Goal: Obtain resource: Download file/media

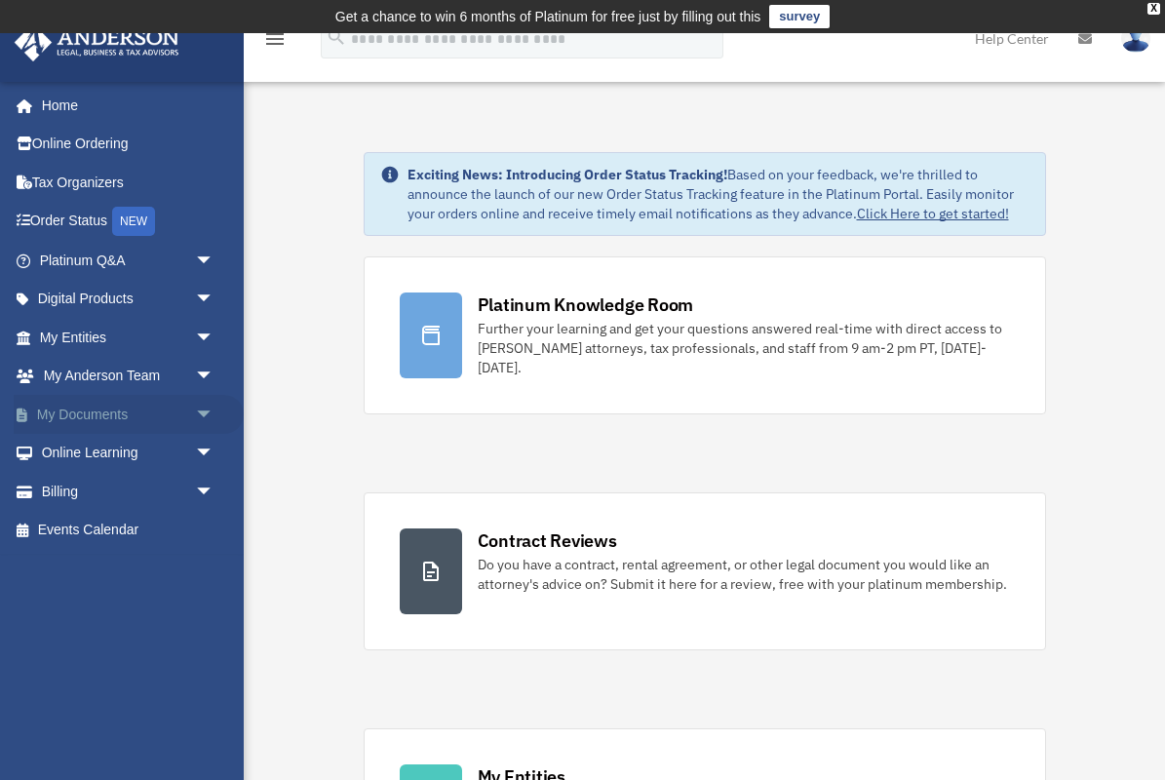
click at [199, 410] on span "arrow_drop_down" at bounding box center [214, 415] width 39 height 40
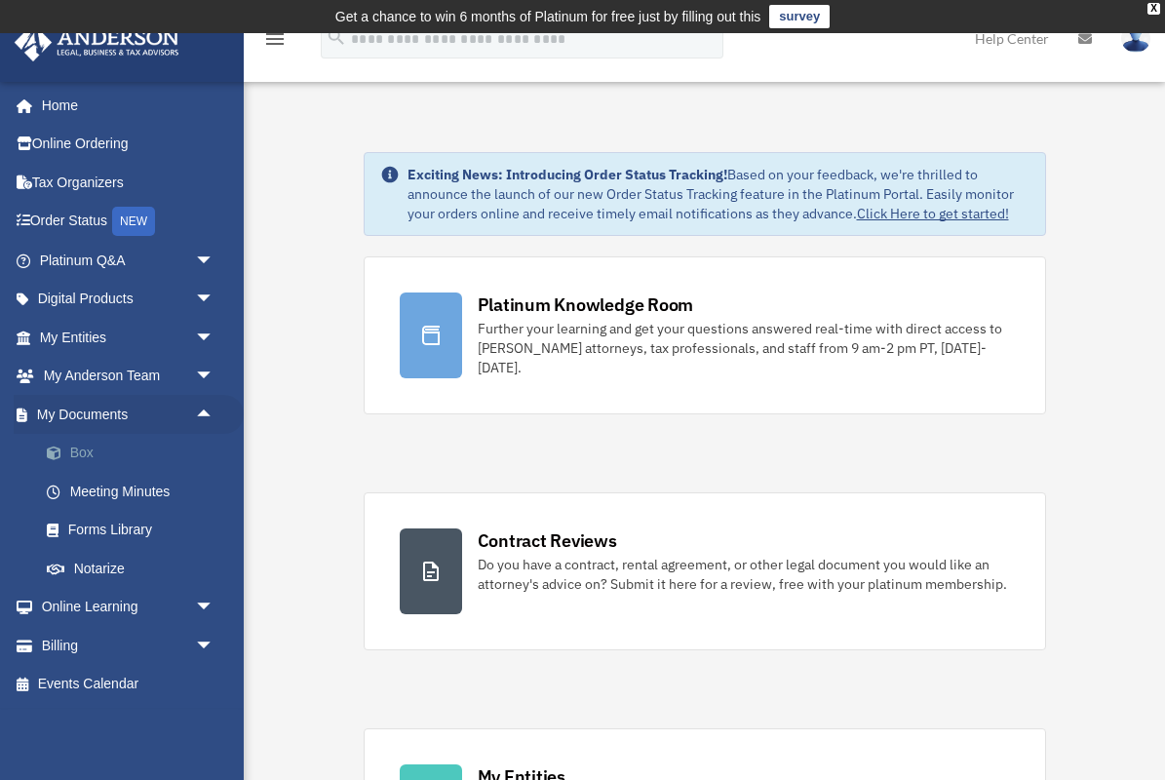
click at [127, 437] on link "Box" at bounding box center [135, 453] width 216 height 39
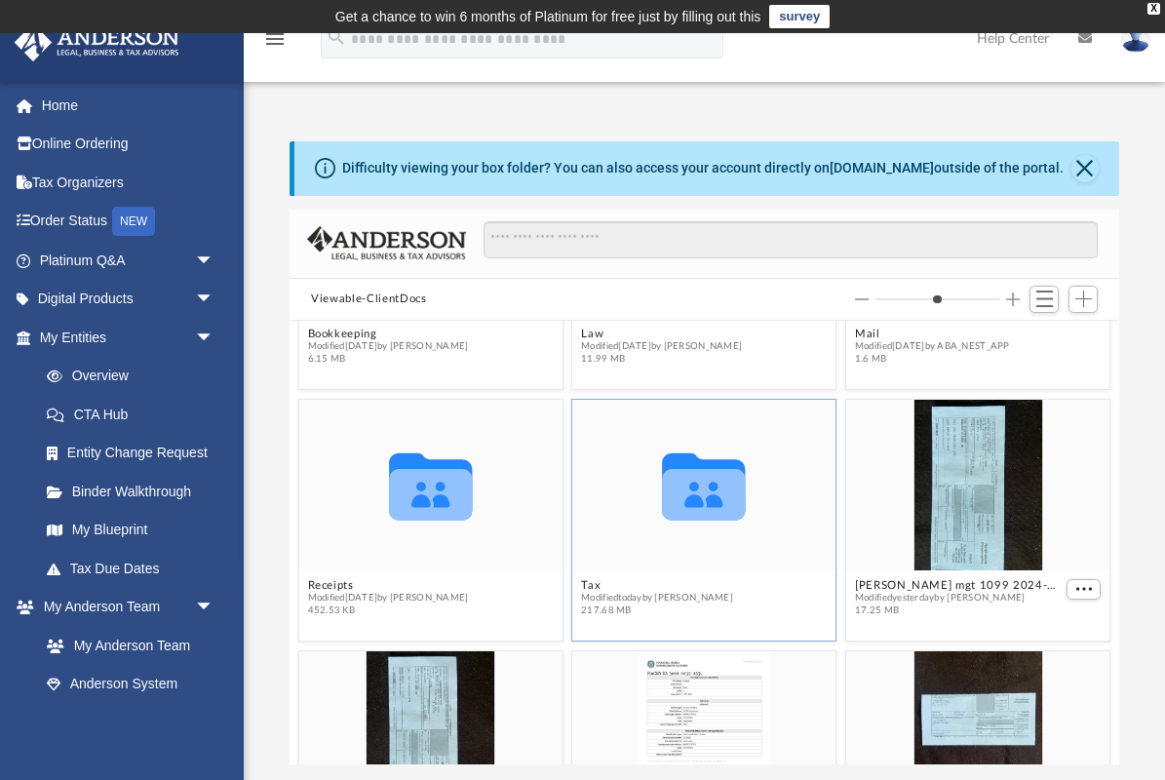
scroll to position [178, 0]
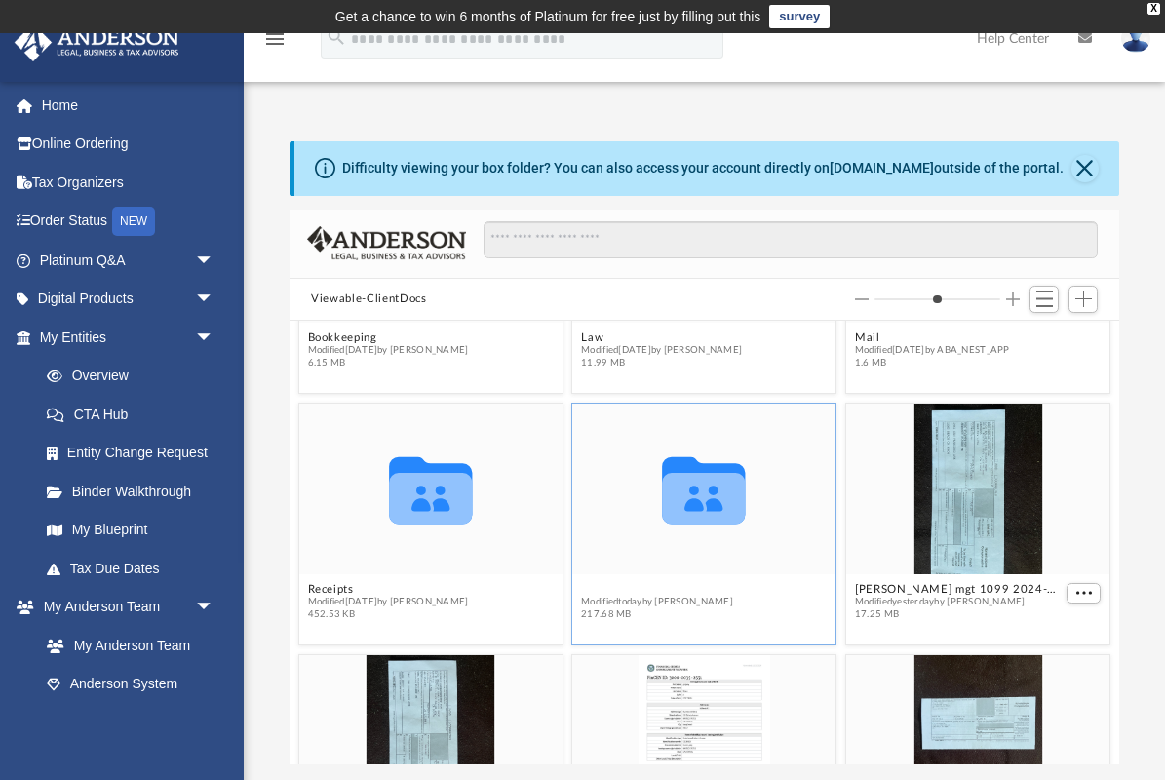
click at [587, 591] on button "Tax" at bounding box center [657, 589] width 152 height 13
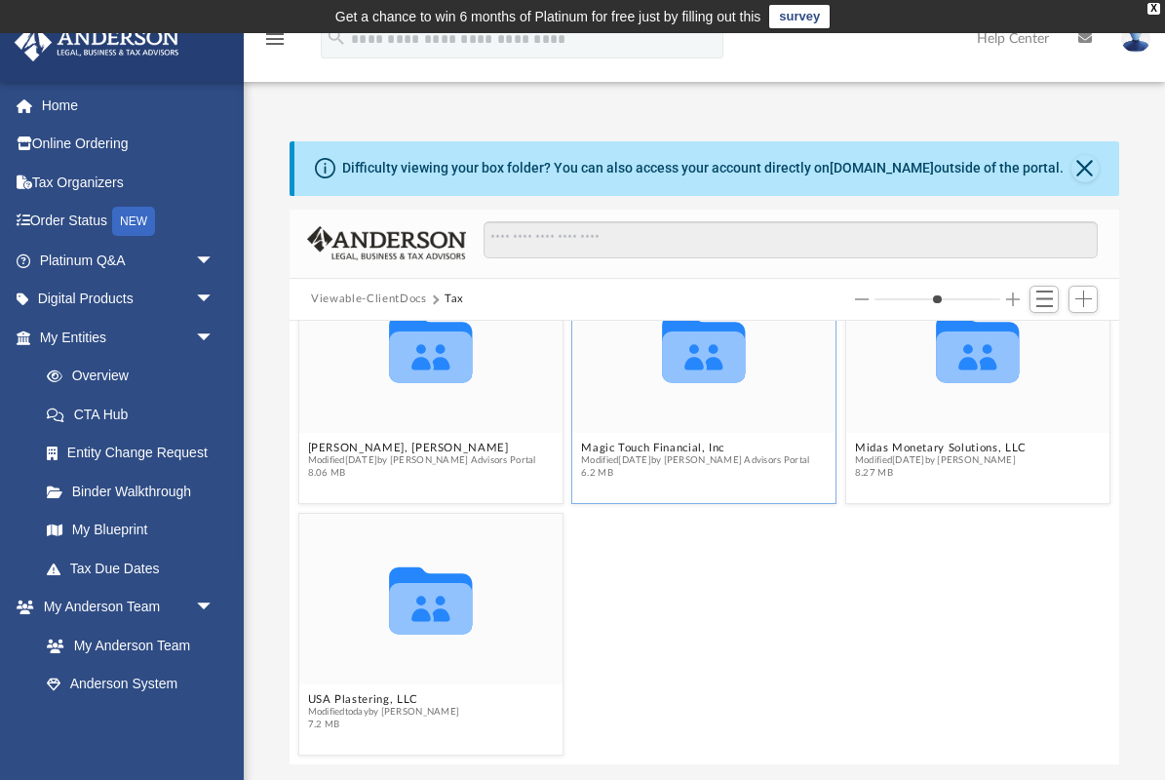
scroll to position [320, 0]
click at [359, 698] on button "USA Plastering, LLC" at bounding box center [384, 699] width 152 height 13
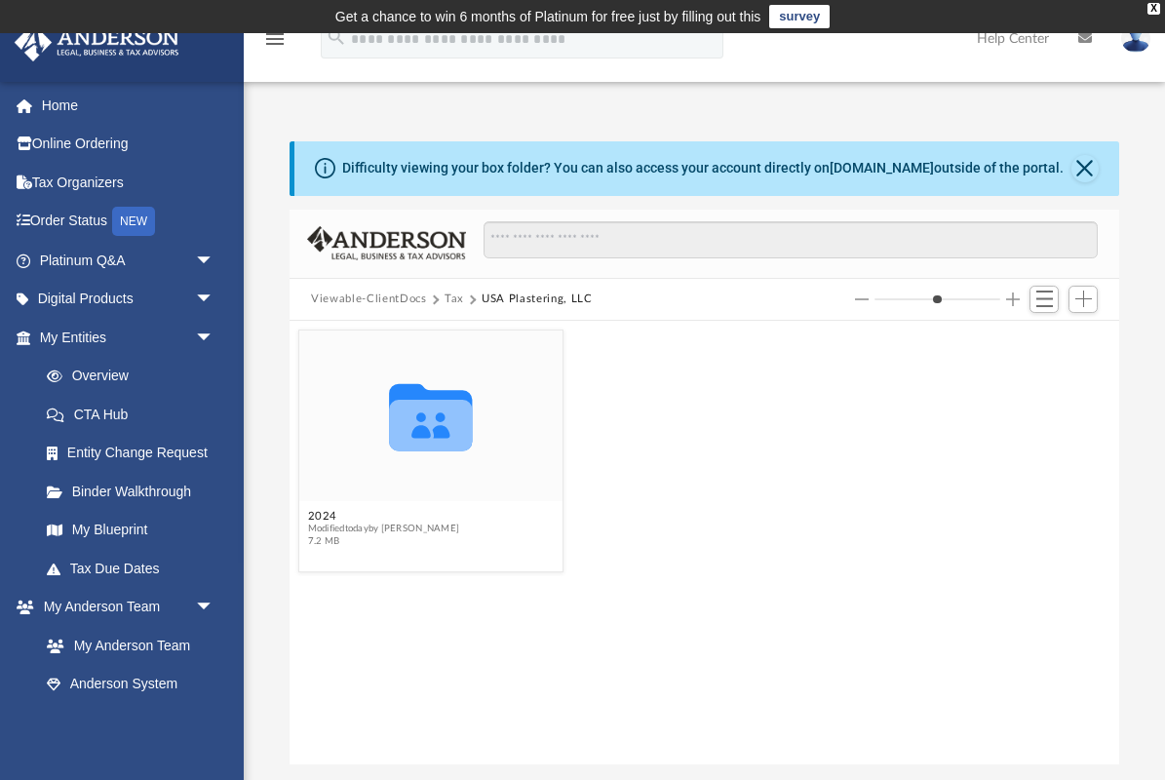
scroll to position [0, 0]
click at [321, 514] on button "2024" at bounding box center [384, 516] width 152 height 13
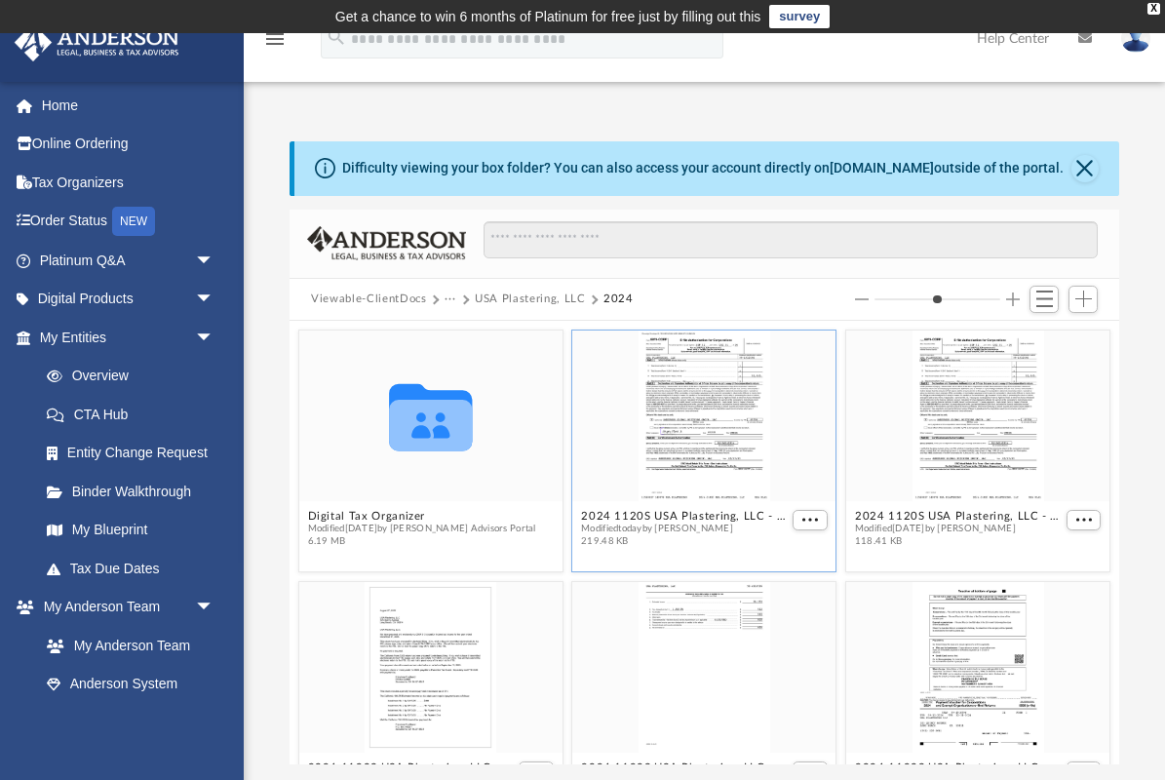
click at [720, 494] on div "grid" at bounding box center [704, 416] width 263 height 171
click at [708, 512] on button "2024 1120S USA Plastering, LLC - e-file authorization - please sign - DocuSigne…" at bounding box center [685, 516] width 208 height 13
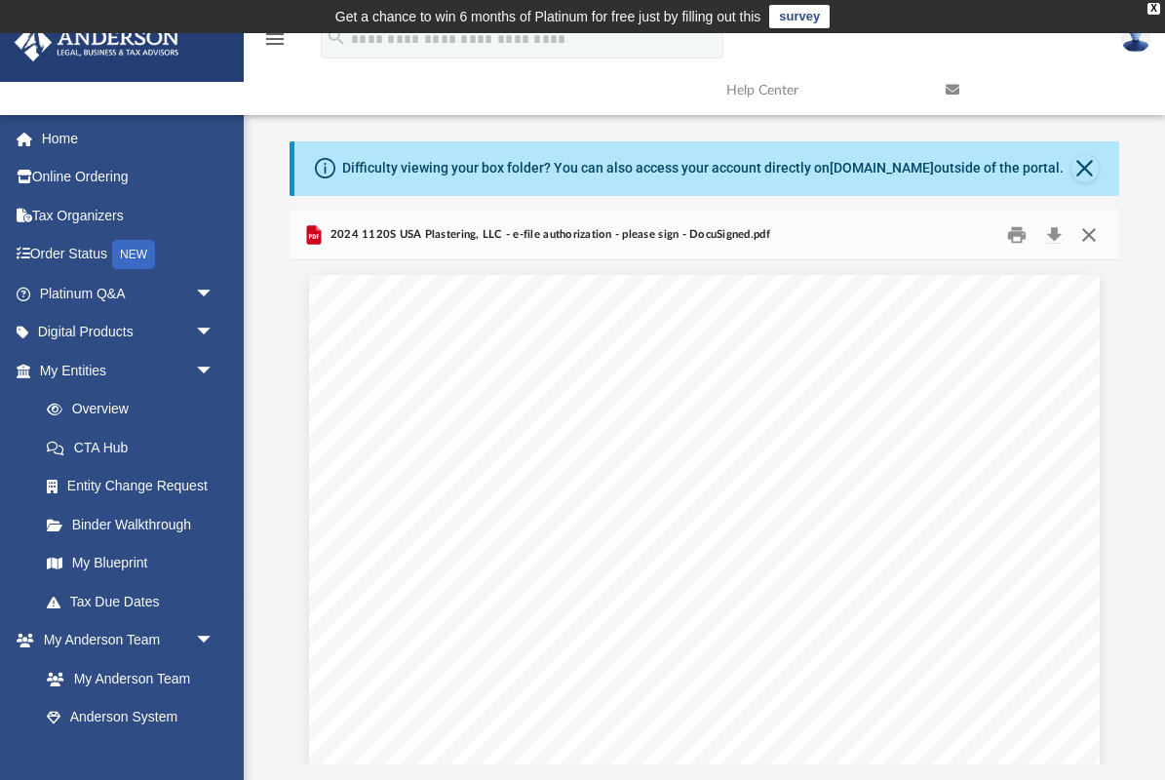
click at [1090, 230] on button "Close" at bounding box center [1088, 234] width 35 height 30
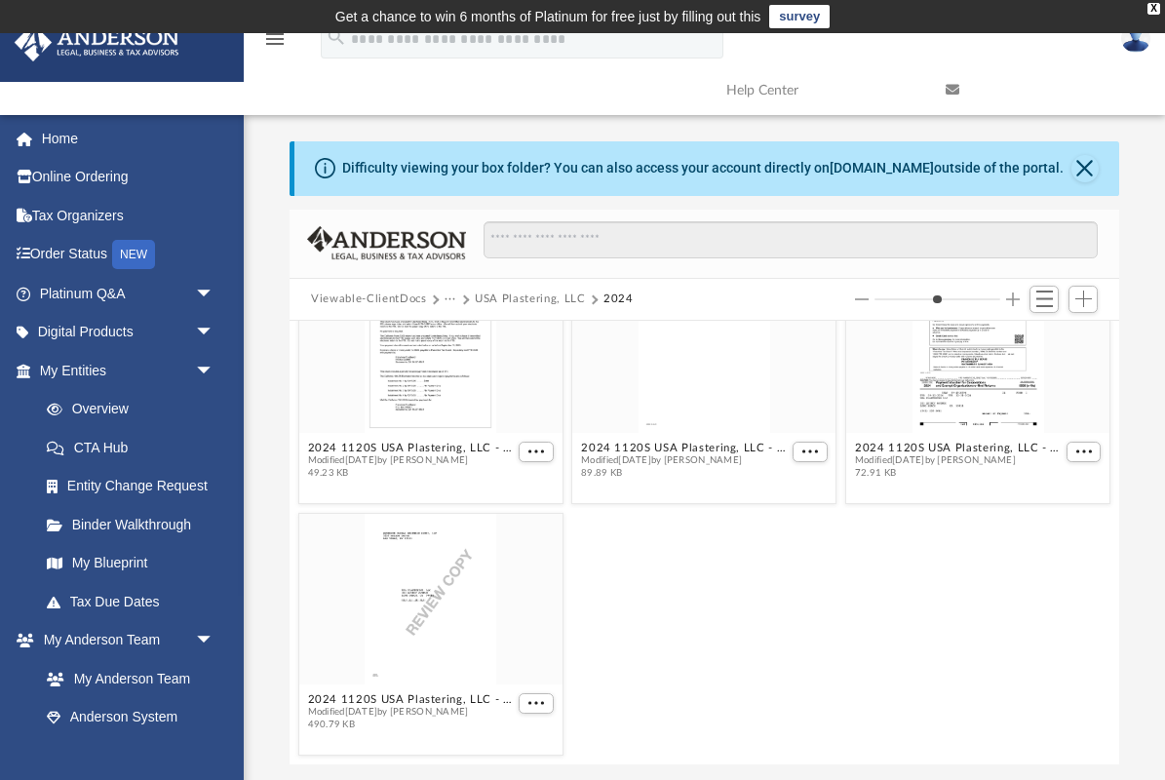
scroll to position [320, 0]
click at [400, 698] on button "2024 1120S USA Plastering, LLC - Review Copy.pdf" at bounding box center [412, 699] width 208 height 13
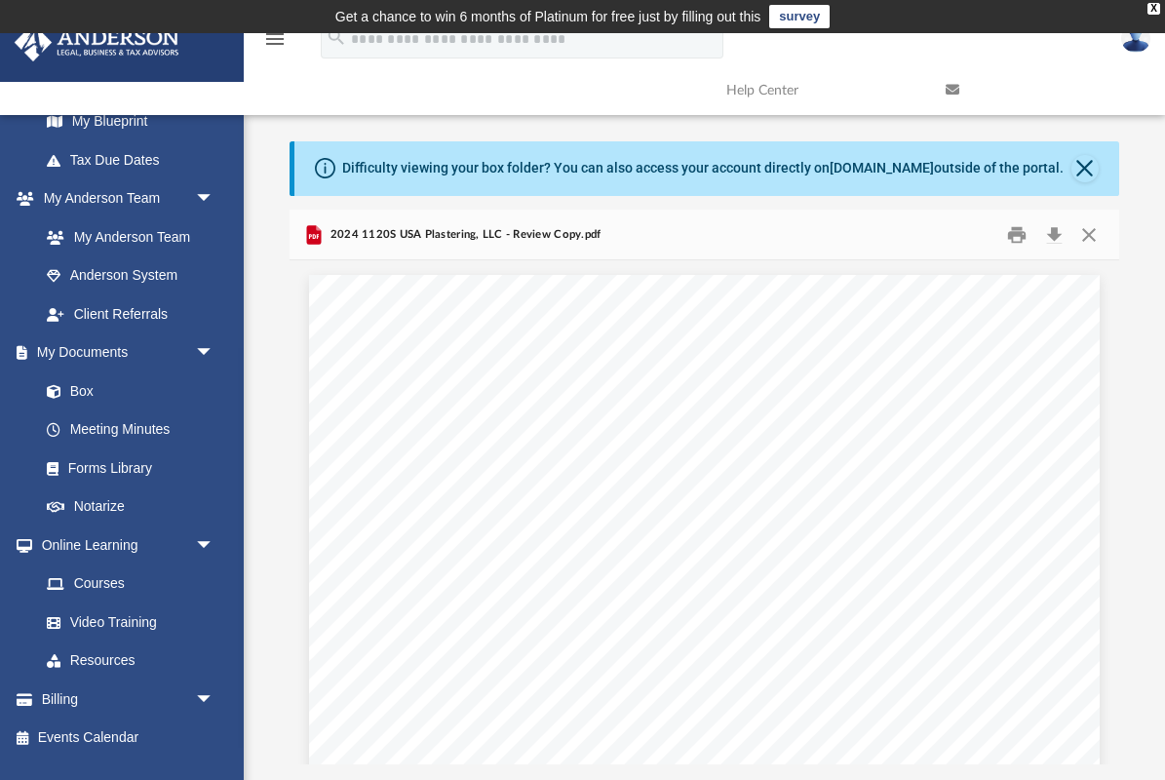
scroll to position [0, 0]
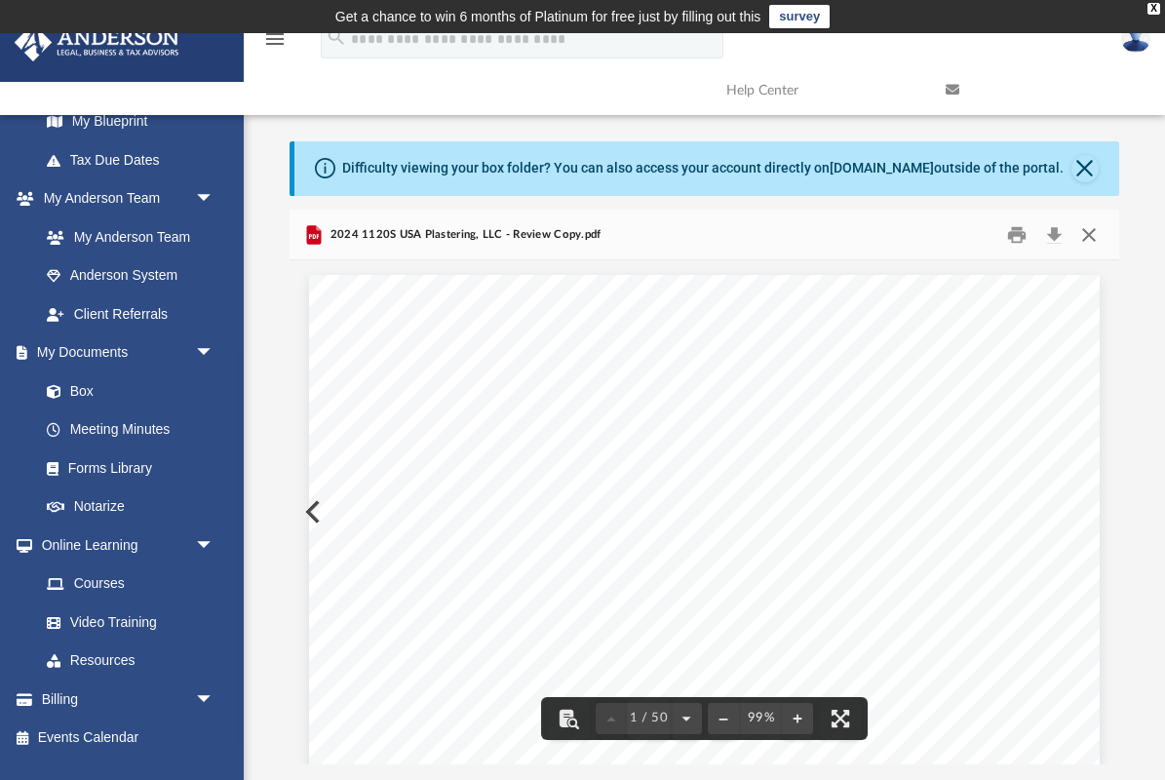
click at [1087, 238] on button "Close" at bounding box center [1088, 234] width 35 height 30
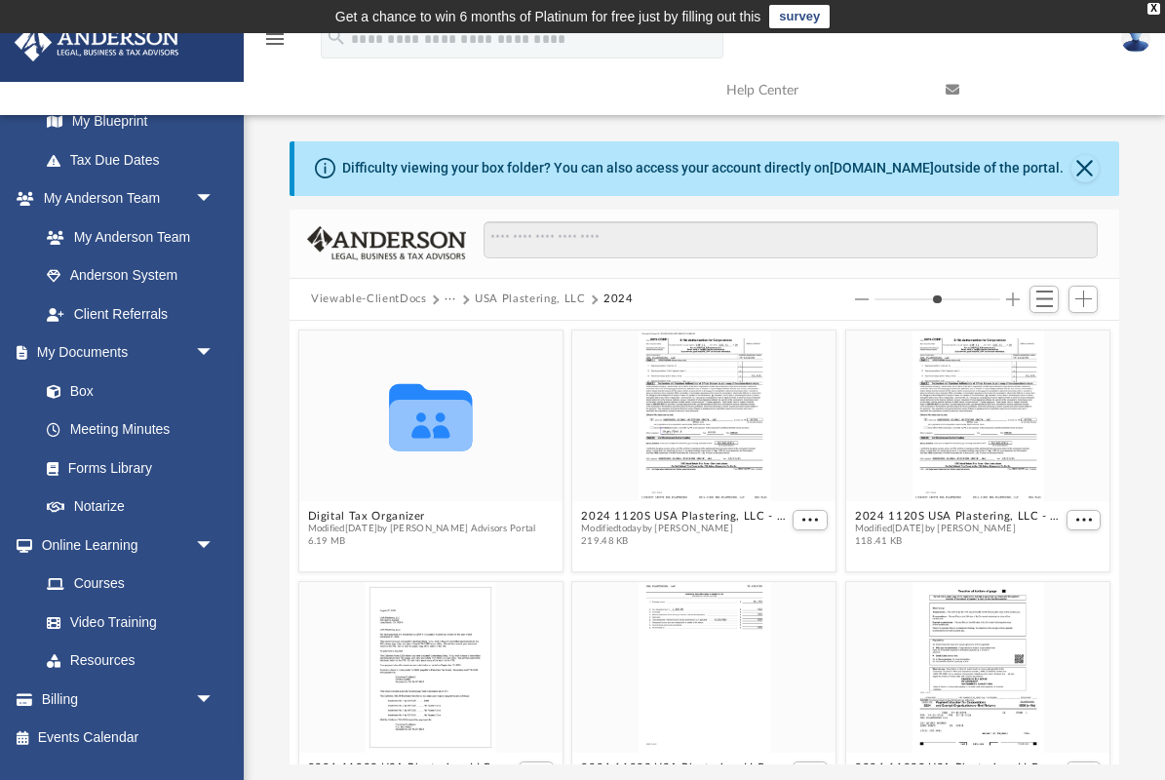
click at [609, 296] on button "2024" at bounding box center [619, 300] width 30 height 18
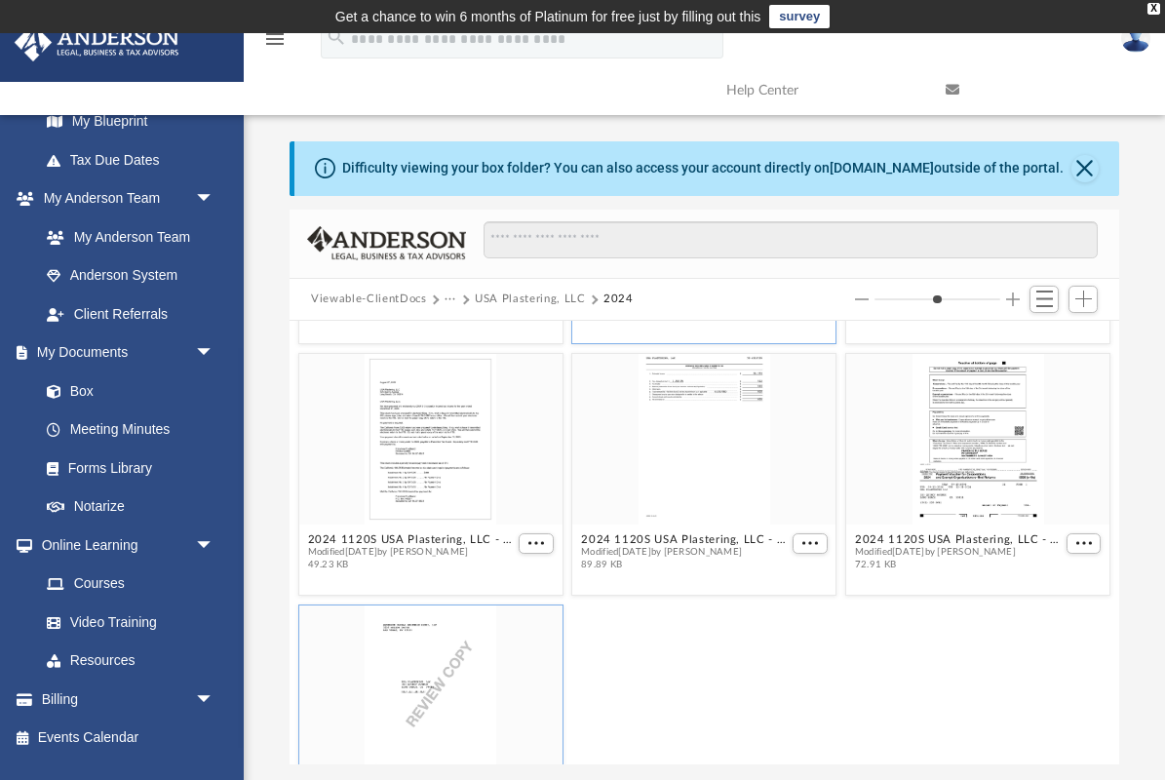
scroll to position [230, 0]
click at [448, 536] on button "2024 1120S USA Plastering, LLC - Filing Instructions.pdf" at bounding box center [412, 537] width 208 height 13
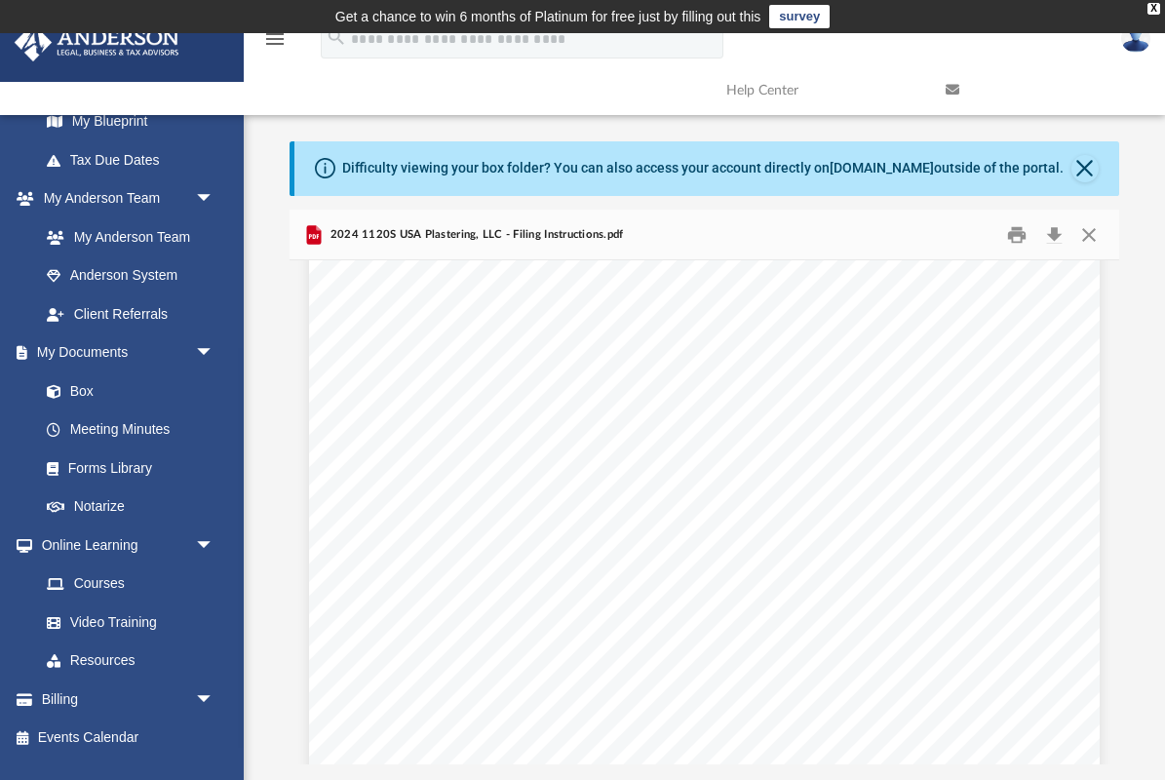
scroll to position [97, 0]
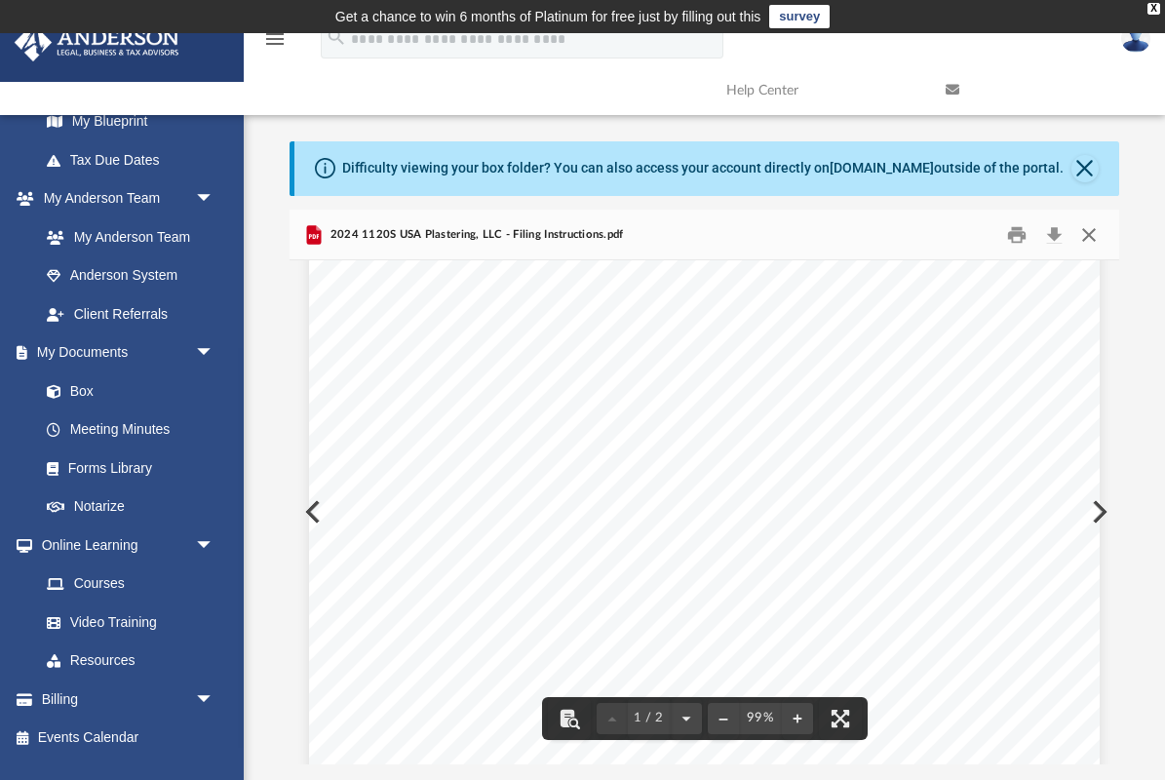
click at [1091, 236] on button "Close" at bounding box center [1088, 234] width 35 height 30
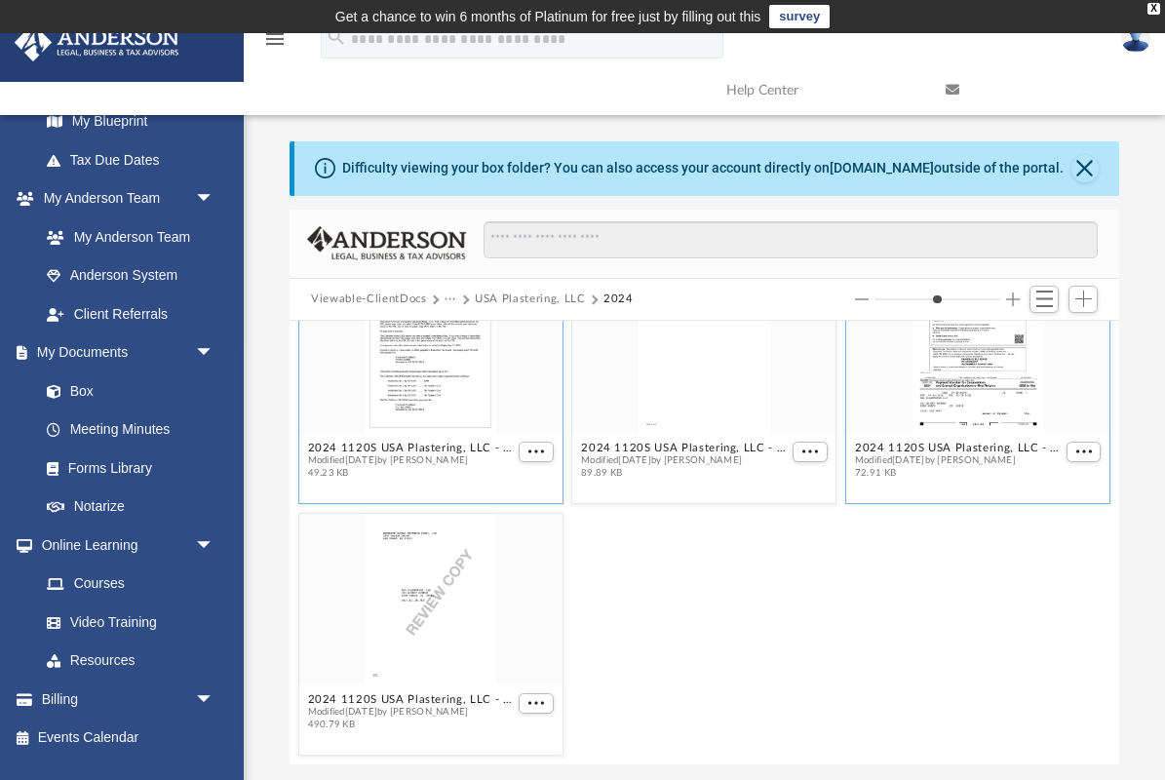
scroll to position [320, 0]
click at [985, 448] on button "2024 1120S USA Plastering, LLC - FTB Form 3586 Payment Voucher.pdf" at bounding box center [959, 448] width 208 height 13
type input "*"
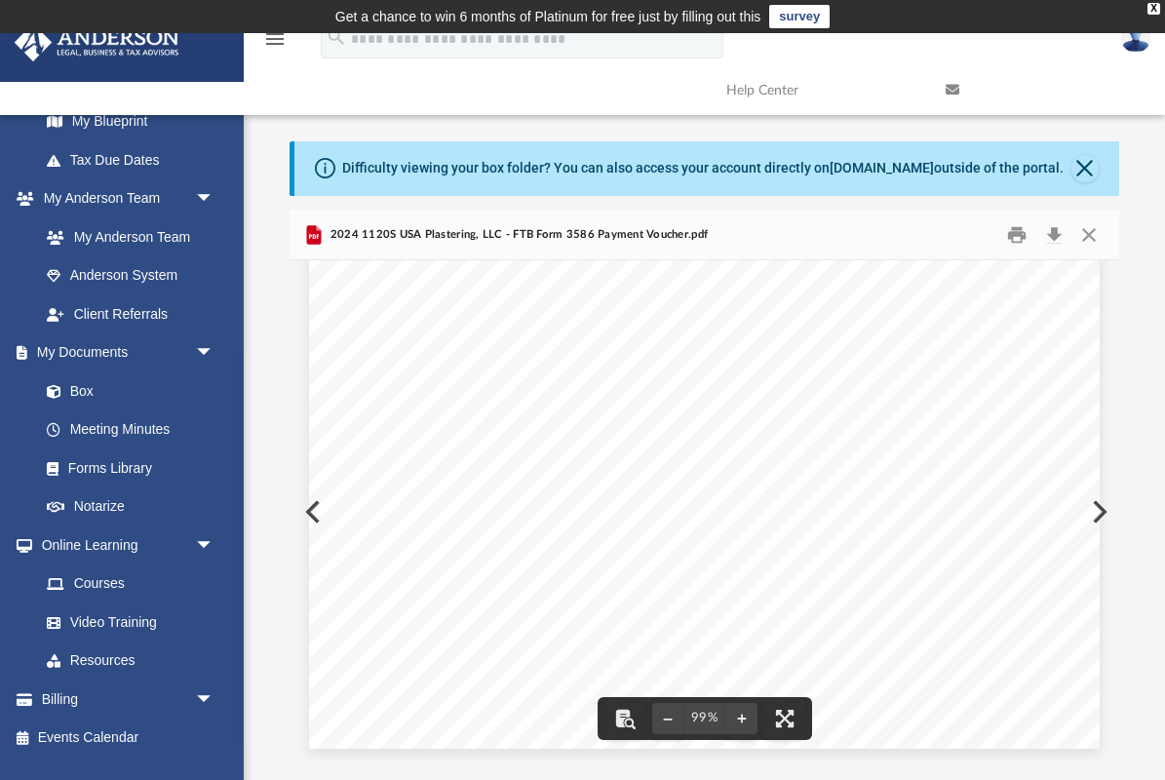
scroll to position [550, 0]
click at [1023, 231] on button "Print" at bounding box center [1017, 234] width 39 height 30
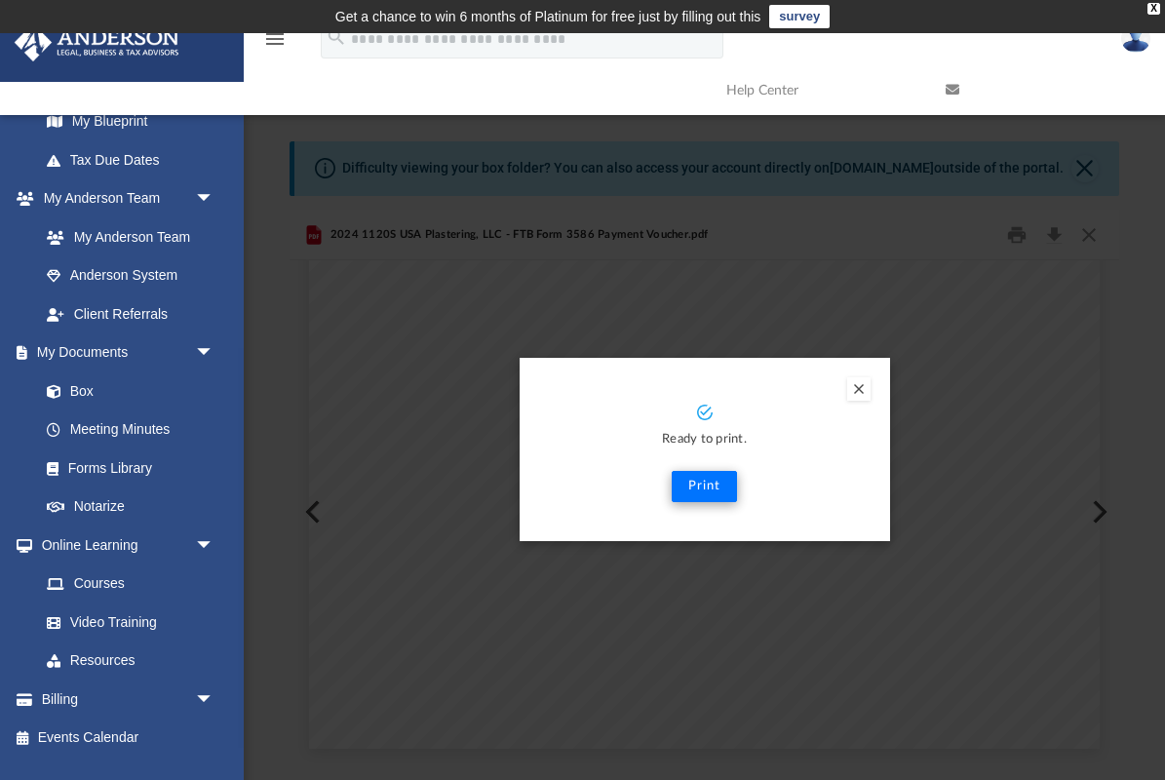
click at [720, 484] on button "Print" at bounding box center [704, 486] width 65 height 31
